Goal: Information Seeking & Learning: Learn about a topic

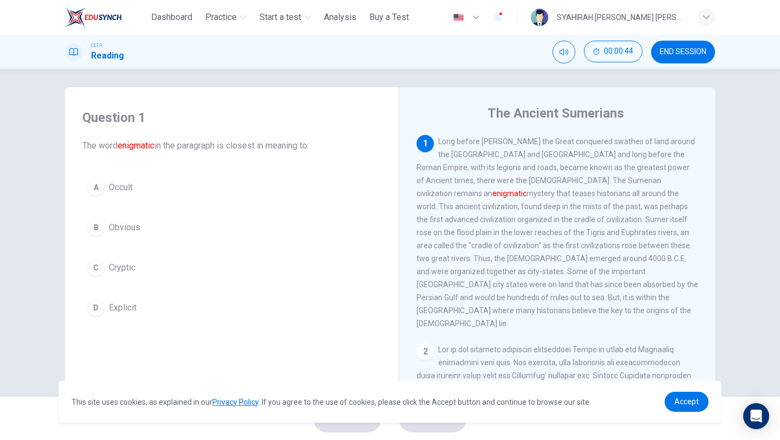
scroll to position [8, 0]
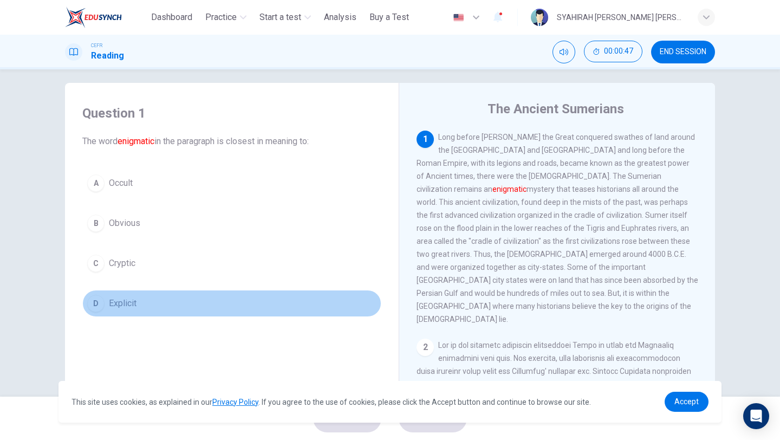
click at [124, 305] on span "Explicit" at bounding box center [123, 303] width 28 height 13
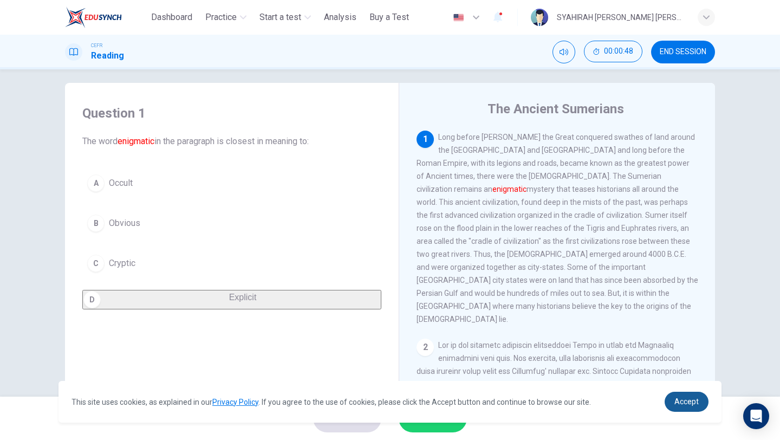
click at [673, 398] on link "Accept" at bounding box center [687, 402] width 44 height 20
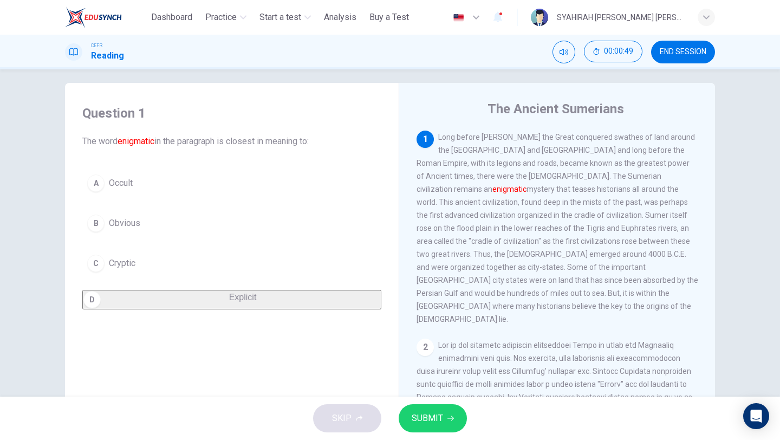
click at [424, 422] on span "SUBMIT" at bounding box center [427, 418] width 31 height 15
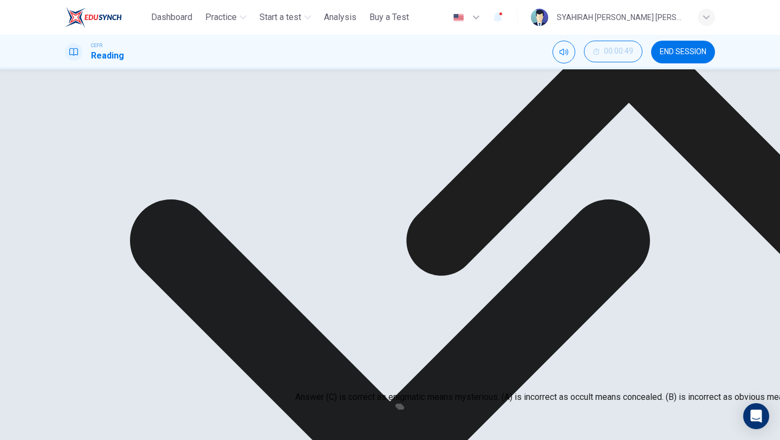
click at [495, 333] on div "Explanation Answer (C) is correct as enigmatic means mysterious. (A) is incorre…" at bounding box center [629, 48] width 668 height 710
click at [493, 332] on icon at bounding box center [629, 53] width 668 height 668
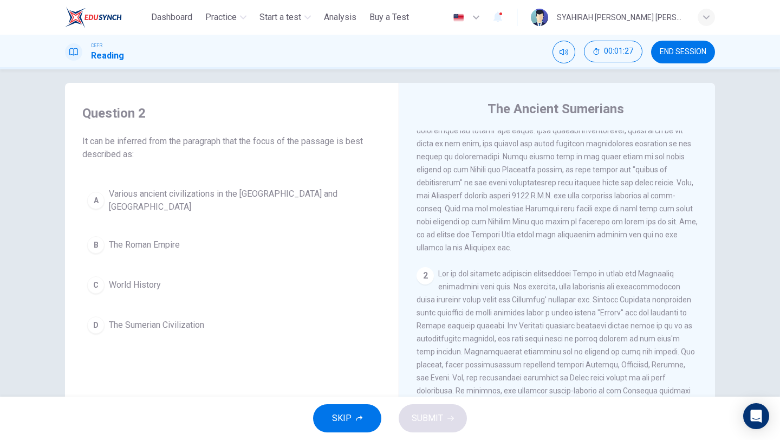
scroll to position [63, 0]
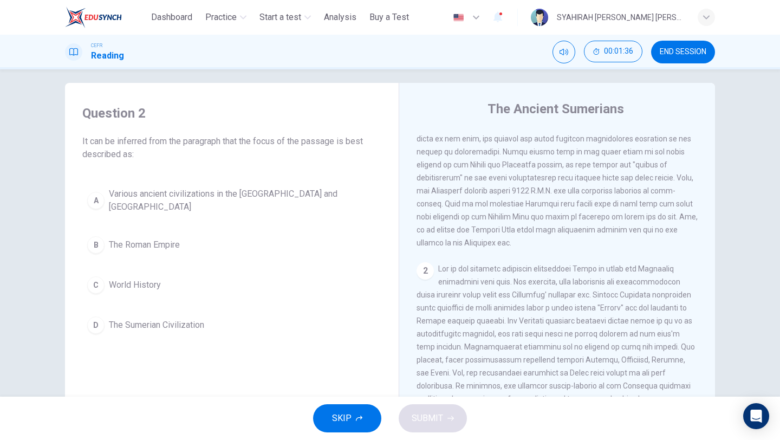
click at [197, 320] on span "The Sumerian Civilization" at bounding box center [156, 325] width 95 height 13
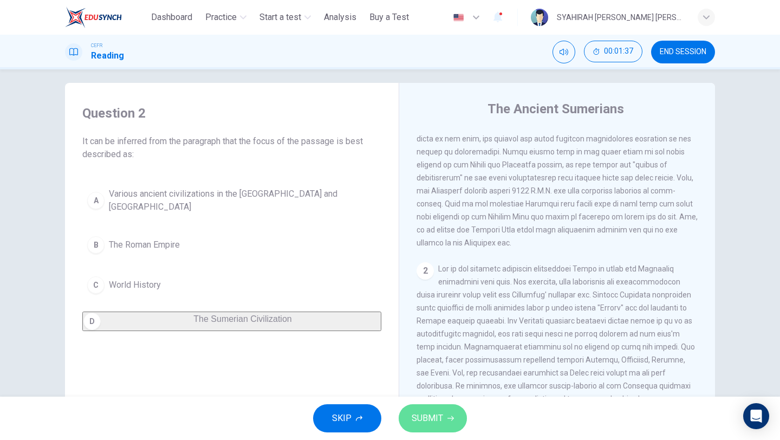
click at [432, 420] on span "SUBMIT" at bounding box center [427, 418] width 31 height 15
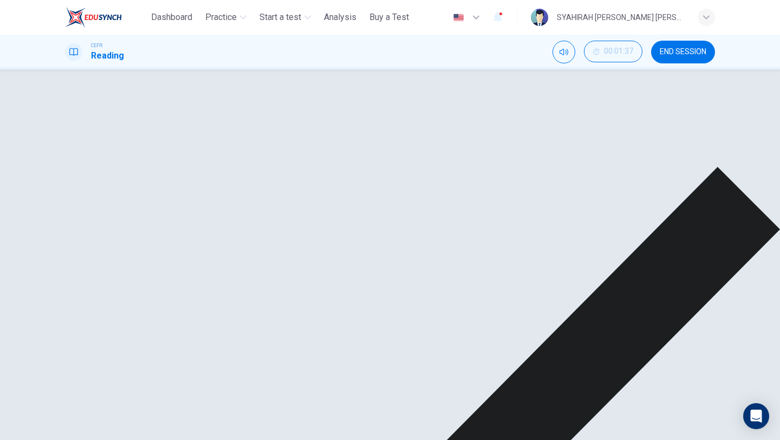
scroll to position [114, 0]
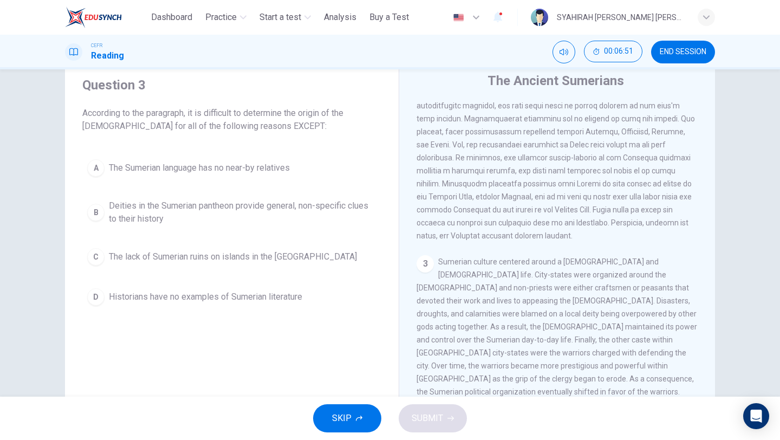
scroll to position [41, 0]
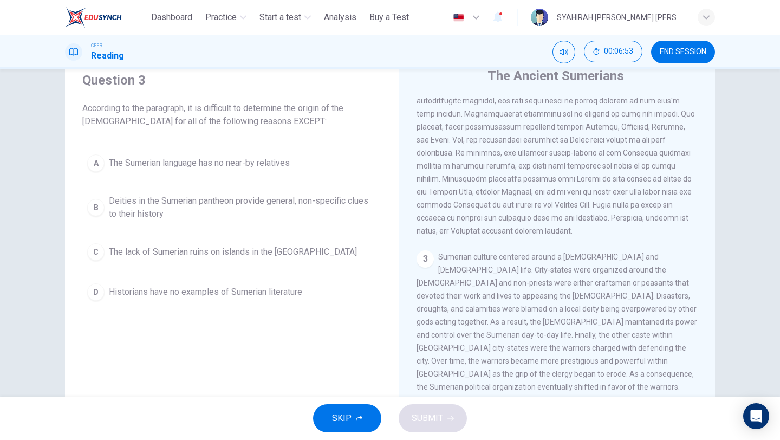
click at [295, 297] on span "Historians have no examples of Sumerian literature" at bounding box center [205, 292] width 193 height 13
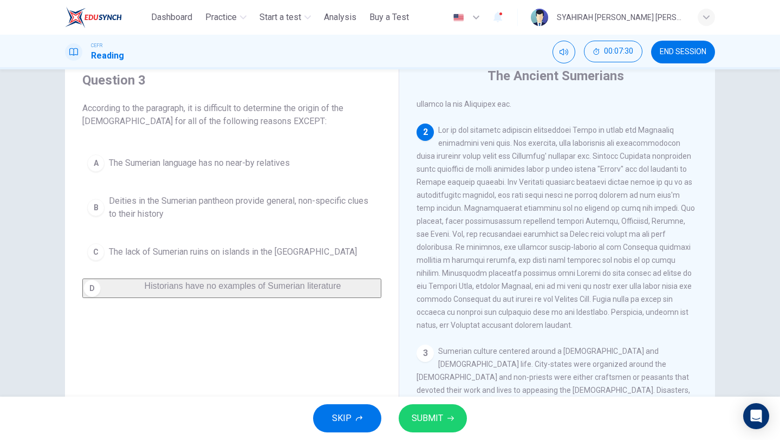
scroll to position [176, 0]
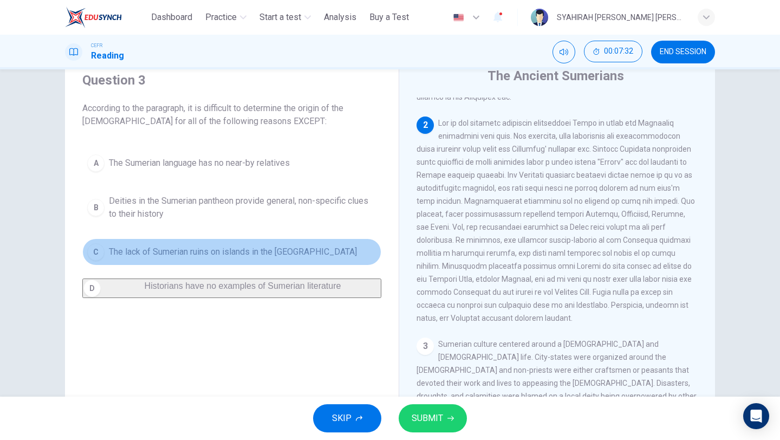
click at [231, 255] on span "The lack of Sumerian ruins on islands in the [GEOGRAPHIC_DATA]" at bounding box center [233, 251] width 248 height 13
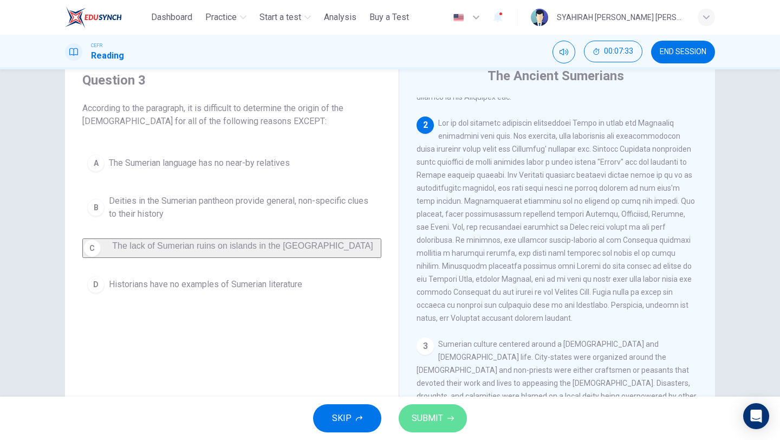
click at [433, 409] on button "SUBMIT" at bounding box center [433, 418] width 68 height 28
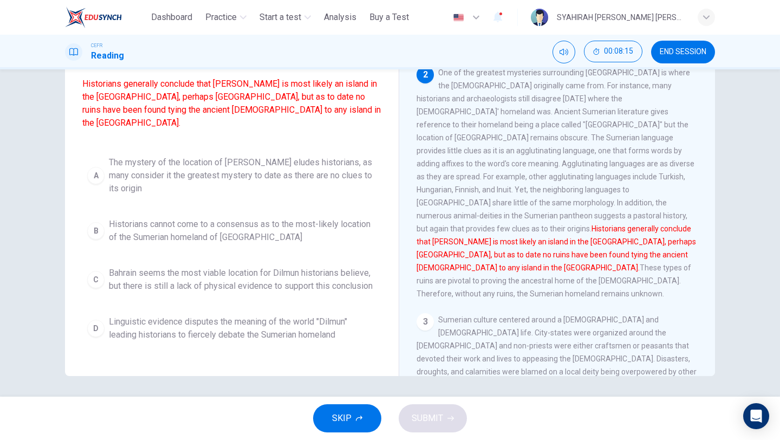
scroll to position [93, 0]
click at [247, 293] on button "C Bahrain seems the most viable location for Dilmun historians believe, but the…" at bounding box center [231, 279] width 299 height 36
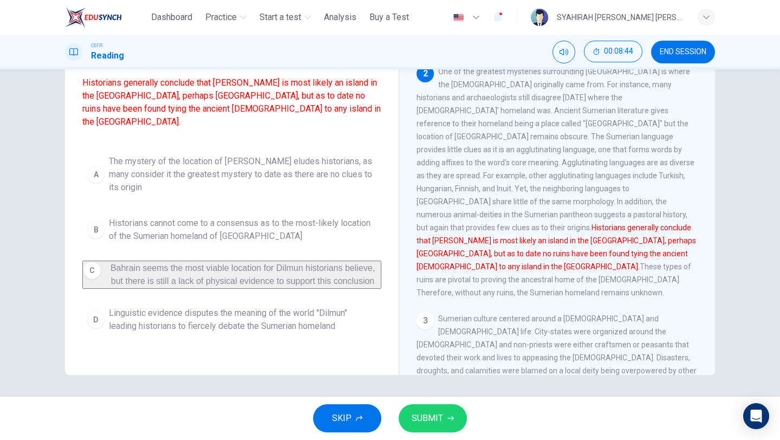
click at [424, 423] on span "SUBMIT" at bounding box center [427, 418] width 31 height 15
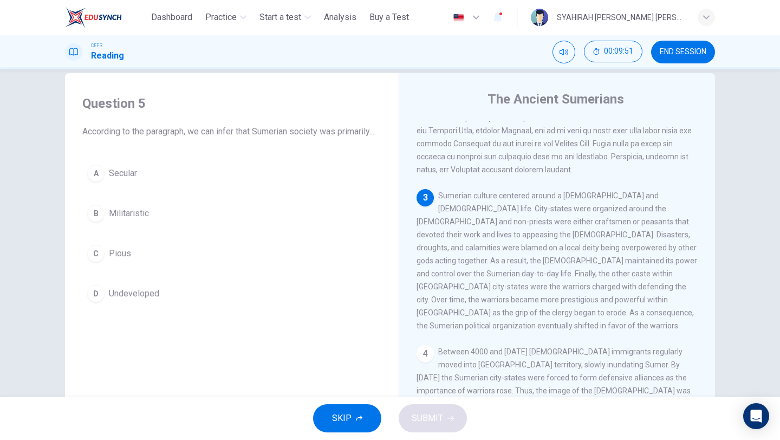
scroll to position [354, 0]
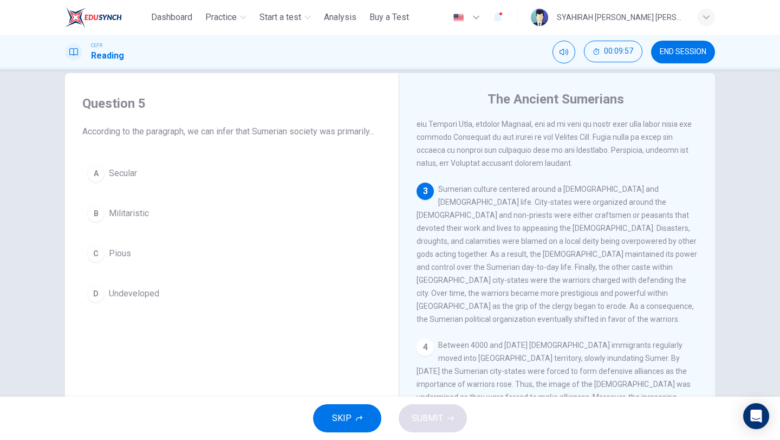
click at [112, 260] on span "Pious" at bounding box center [120, 253] width 22 height 13
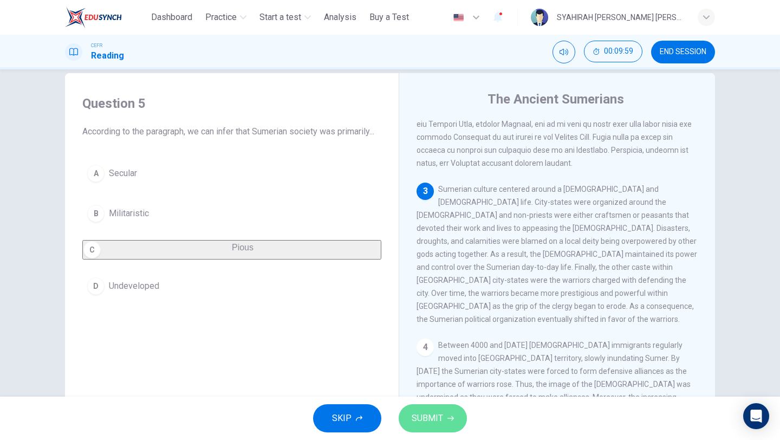
click at [422, 413] on span "SUBMIT" at bounding box center [427, 418] width 31 height 15
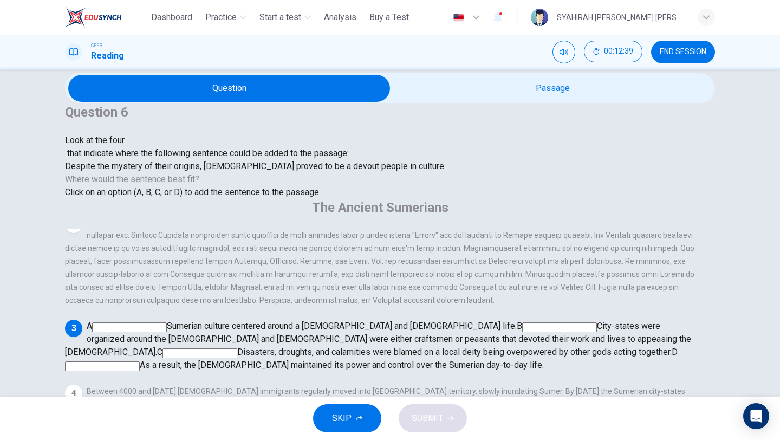
scroll to position [334, 0]
click at [167, 322] on input at bounding box center [129, 327] width 75 height 10
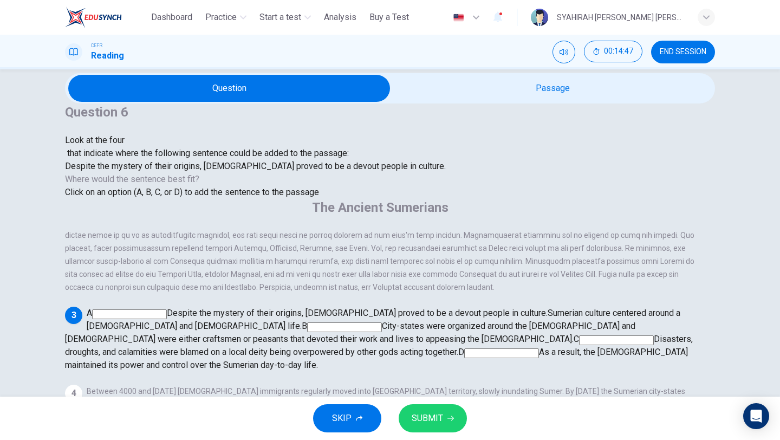
click at [441, 414] on span "SUBMIT" at bounding box center [427, 418] width 31 height 15
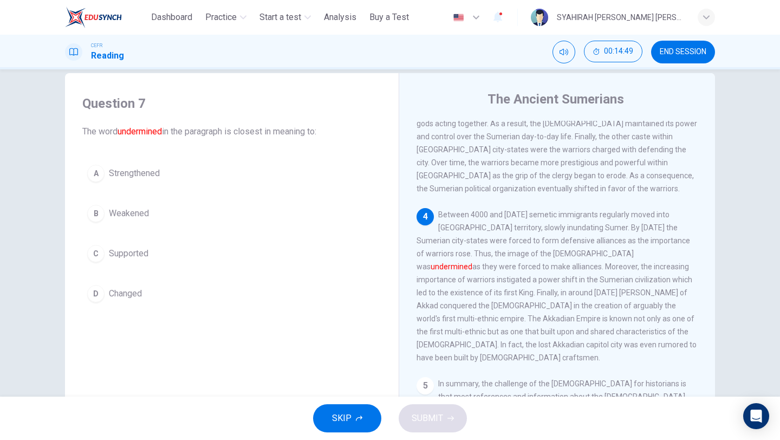
scroll to position [519, 0]
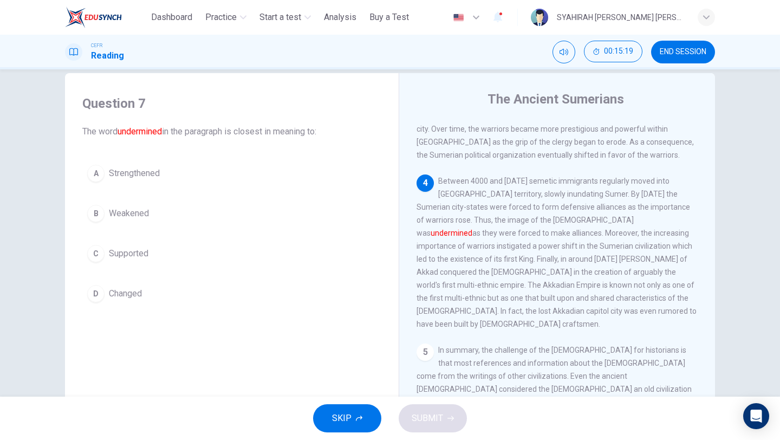
click at [134, 220] on button "B Weakened" at bounding box center [231, 213] width 299 height 27
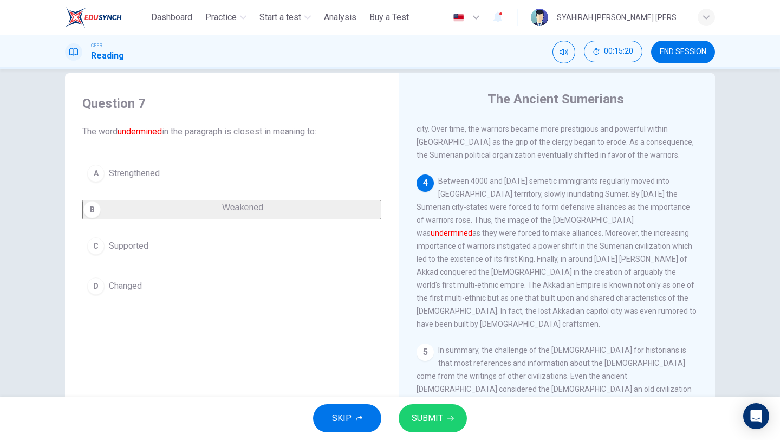
click at [427, 405] on button "SUBMIT" at bounding box center [433, 418] width 68 height 28
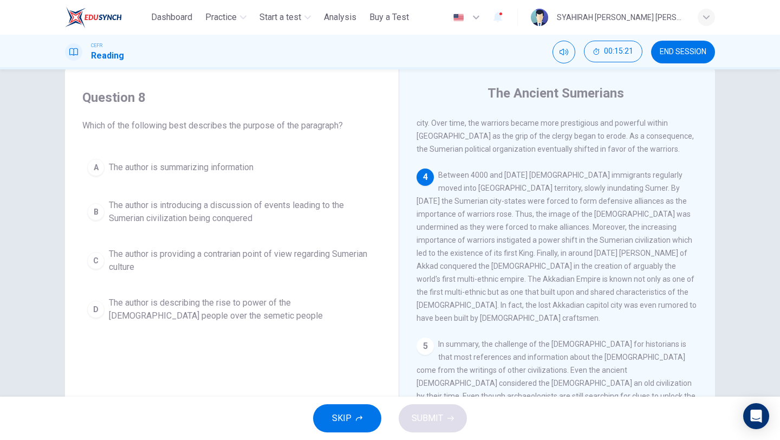
scroll to position [25, 0]
click at [257, 217] on span "The author is introducing a discussion of events leading to the Sumerian civili…" at bounding box center [243, 210] width 268 height 26
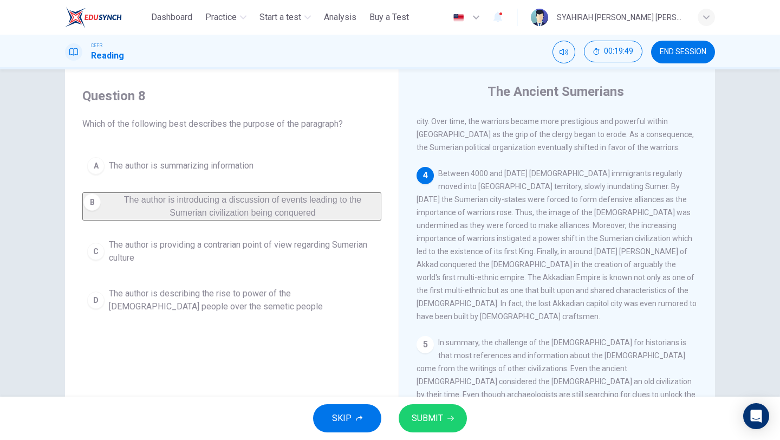
click at [440, 411] on span "SUBMIT" at bounding box center [427, 418] width 31 height 15
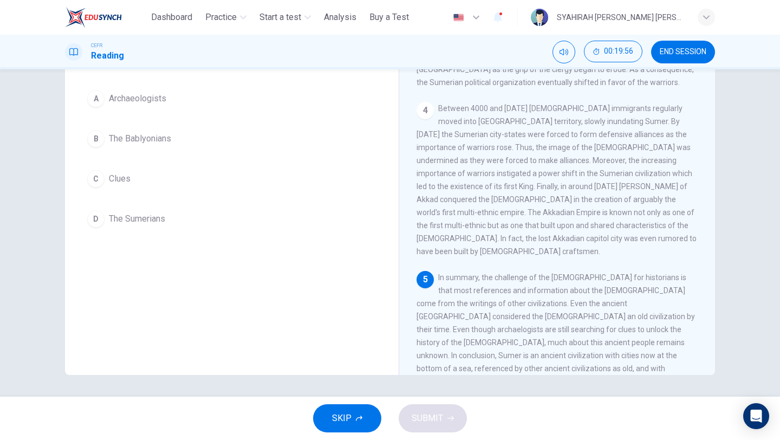
scroll to position [522, 0]
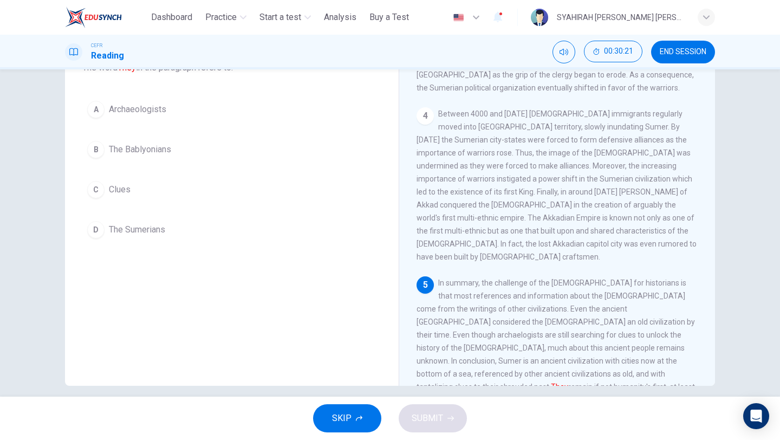
scroll to position [93, 0]
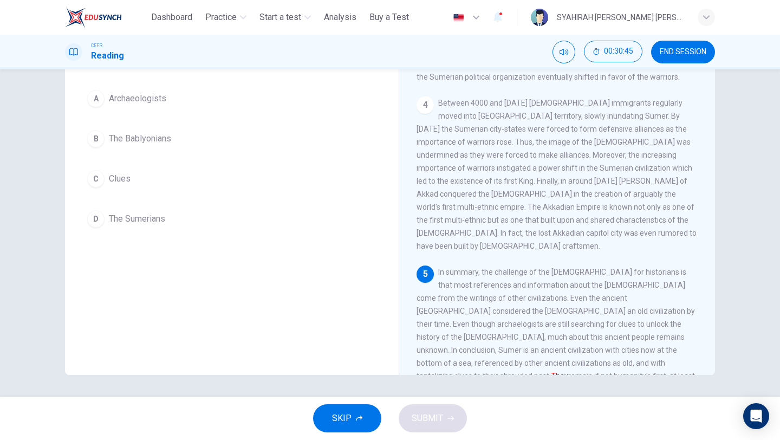
click at [135, 213] on span "The Sumerians" at bounding box center [137, 218] width 56 height 13
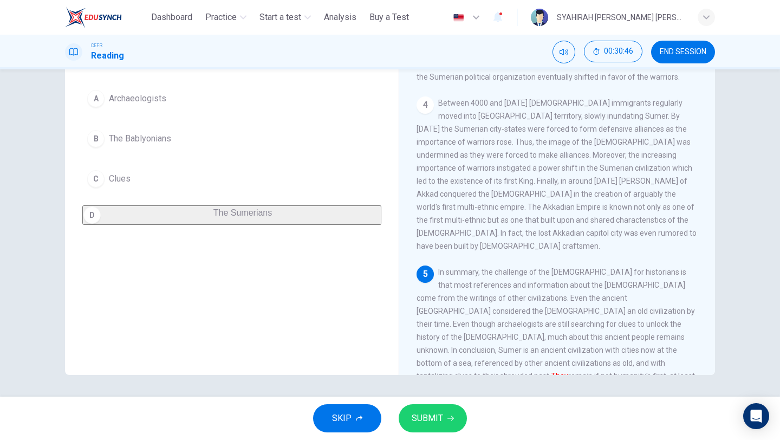
click at [429, 403] on div "SKIP SUBMIT" at bounding box center [390, 418] width 780 height 43
click at [432, 418] on span "SUBMIT" at bounding box center [427, 418] width 31 height 15
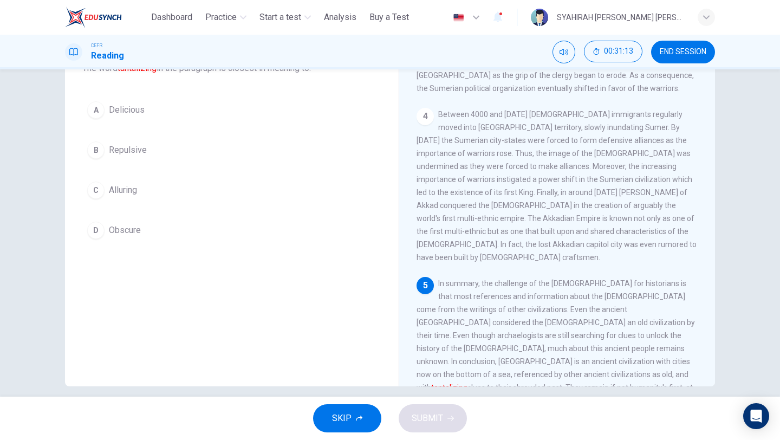
scroll to position [79, 0]
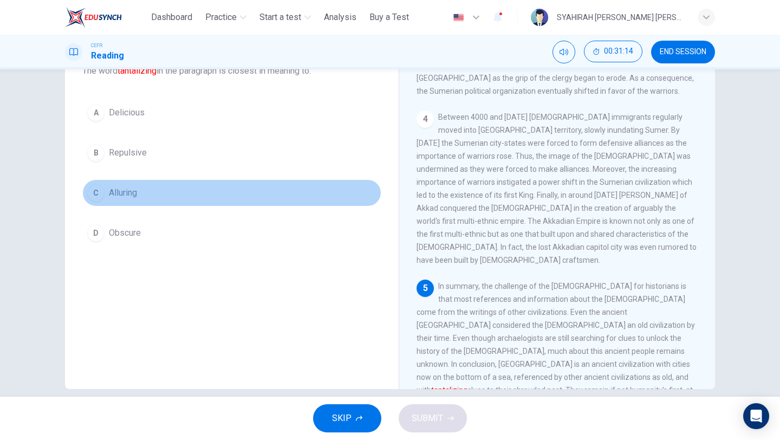
click at [137, 192] on span "Alluring" at bounding box center [123, 192] width 28 height 13
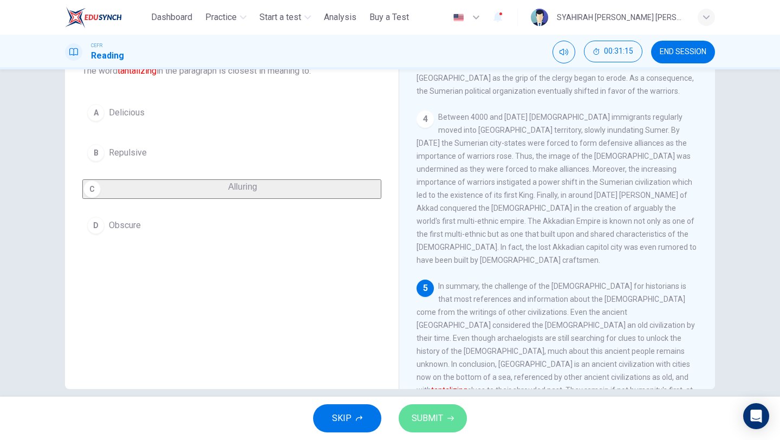
click at [426, 420] on span "SUBMIT" at bounding box center [427, 418] width 31 height 15
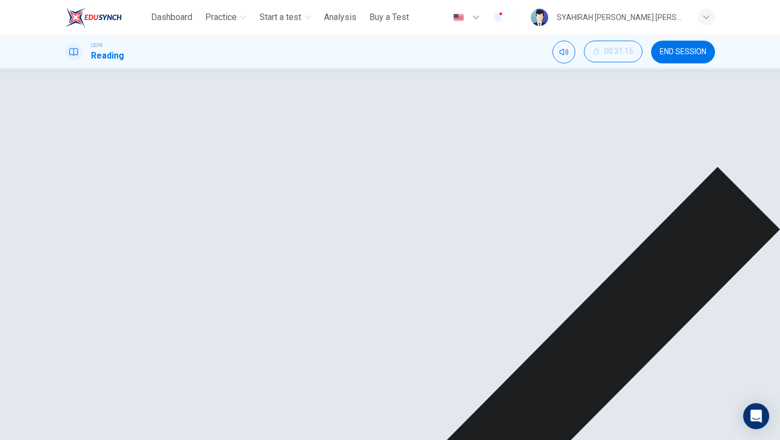
scroll to position [0, 0]
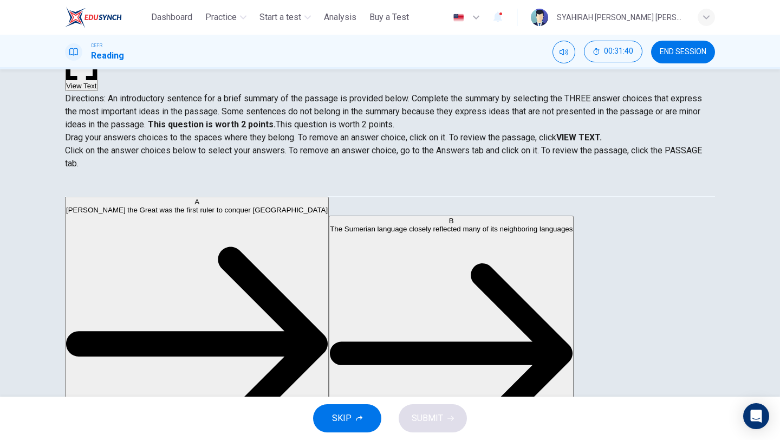
scroll to position [93, 0]
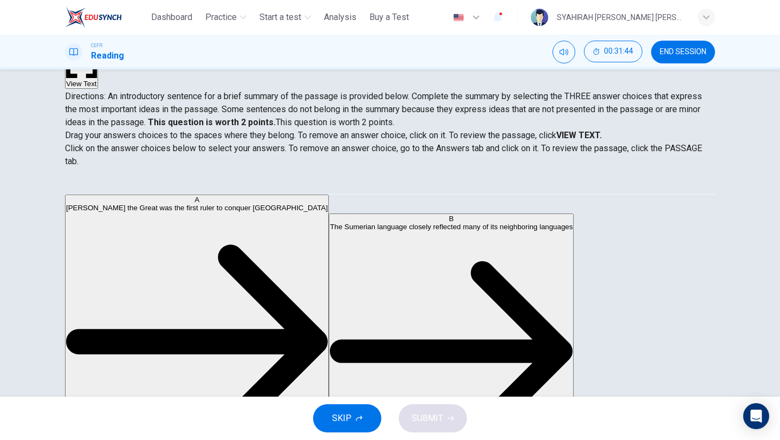
click at [700, 51] on span "END SESSION" at bounding box center [683, 52] width 47 height 9
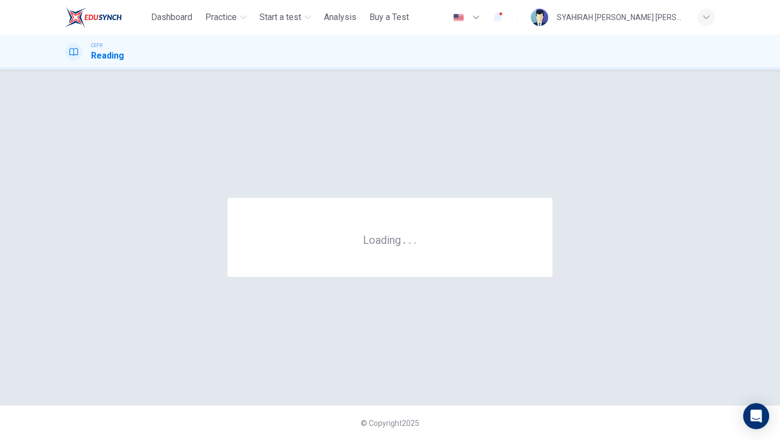
scroll to position [0, 0]
